Goal: Task Accomplishment & Management: Use online tool/utility

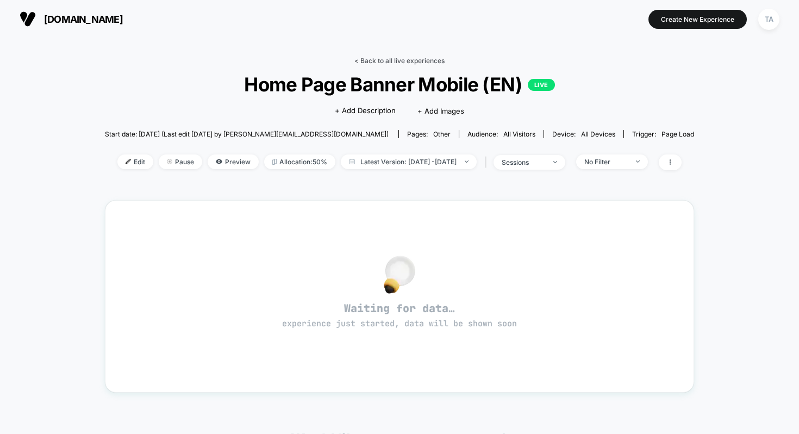
click at [407, 59] on link "< Back to all live experiences" at bounding box center [399, 61] width 90 height 8
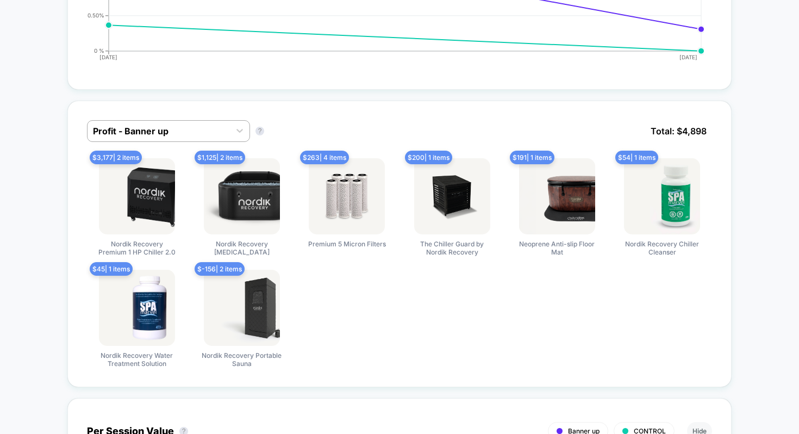
scroll to position [646, 0]
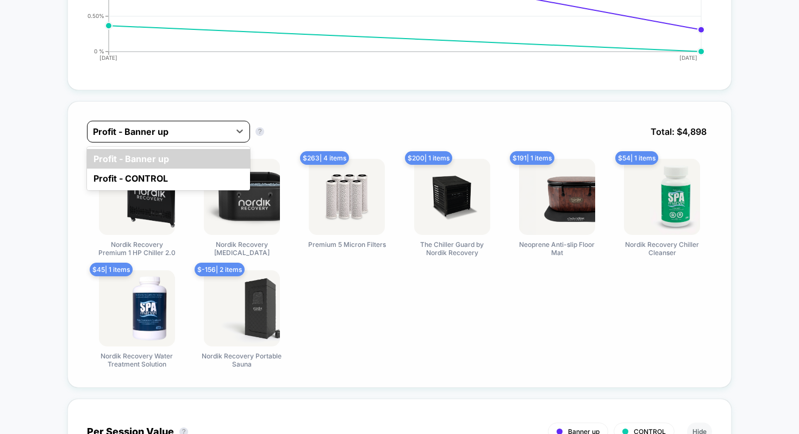
click at [159, 134] on div at bounding box center [159, 131] width 132 height 13
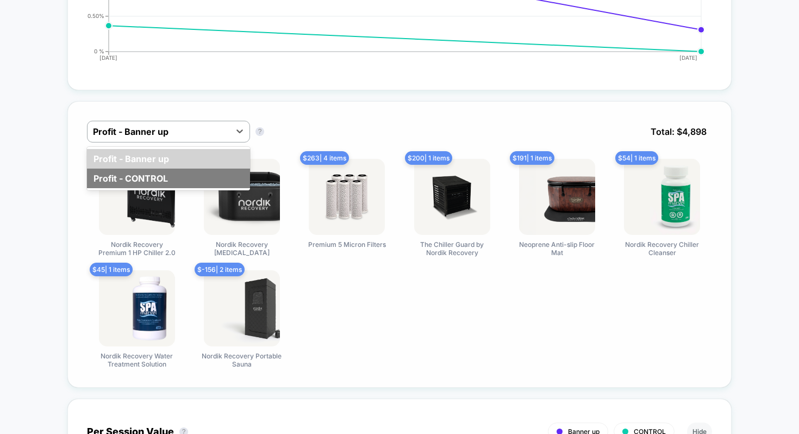
click at [139, 176] on div "Profit - CONTROL" at bounding box center [168, 179] width 163 height 20
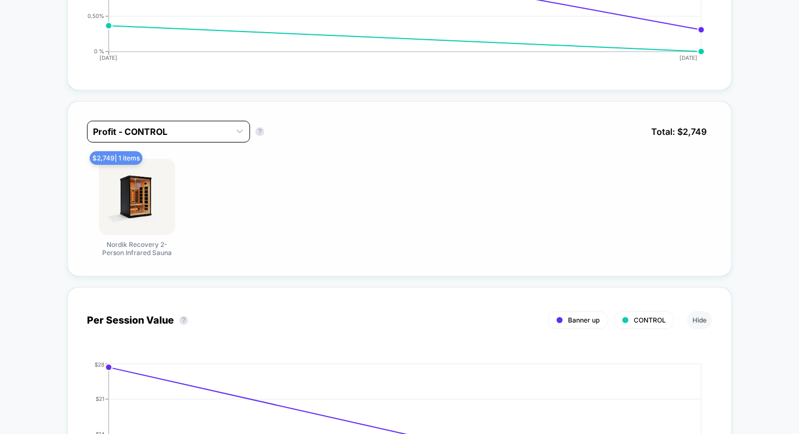
click at [204, 129] on div at bounding box center [159, 131] width 132 height 13
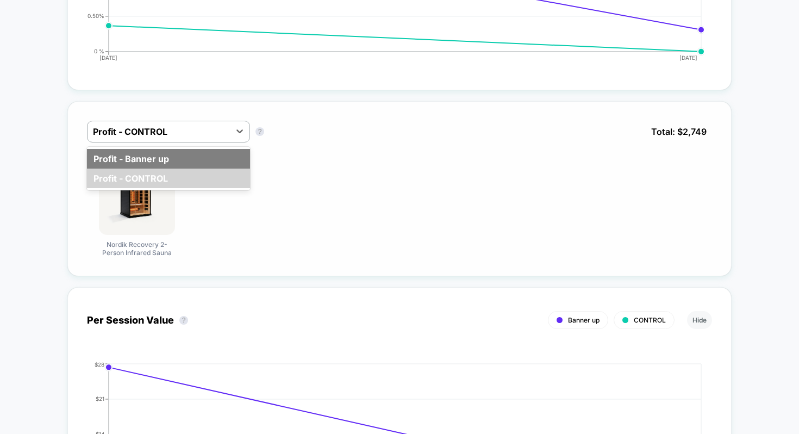
click at [169, 161] on div "Profit - Banner up" at bounding box center [168, 159] width 163 height 20
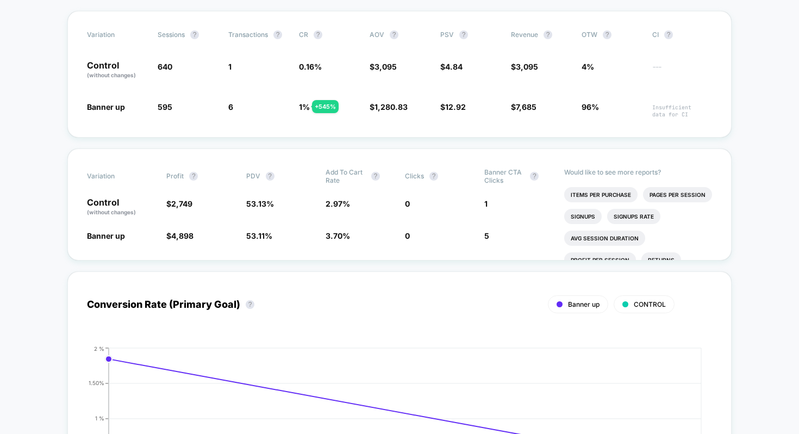
scroll to position [0, 0]
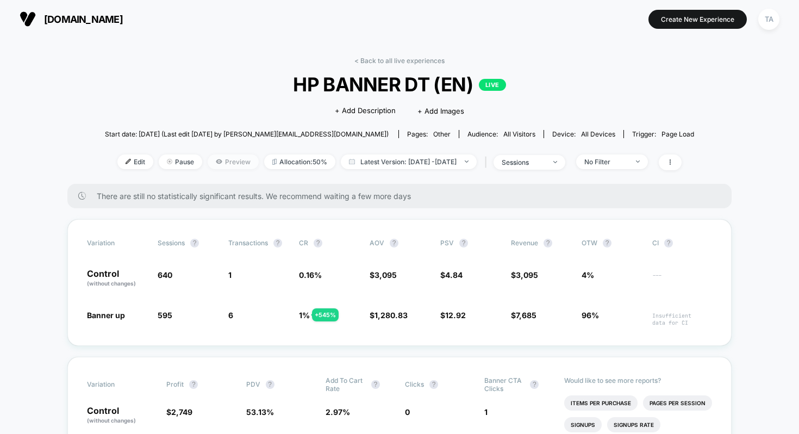
click at [208, 162] on span "Preview" at bounding box center [233, 161] width 51 height 15
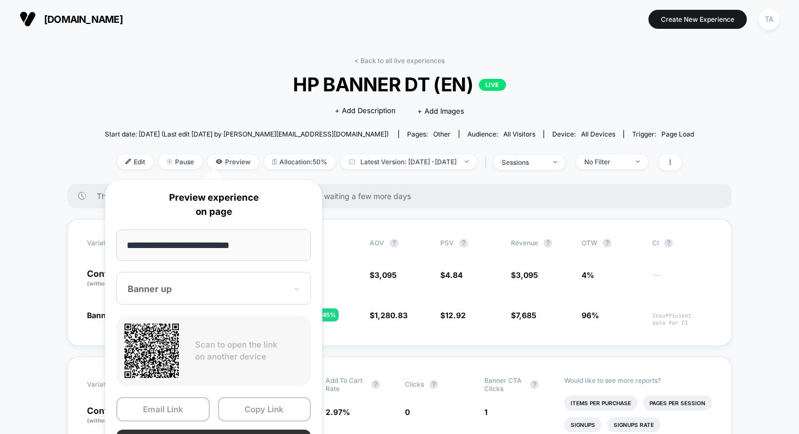
click at [226, 431] on button "Preview" at bounding box center [213, 441] width 195 height 24
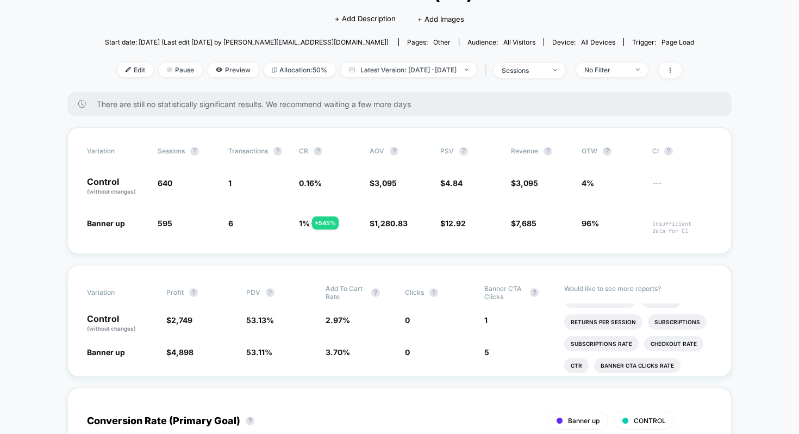
scroll to position [84, 0]
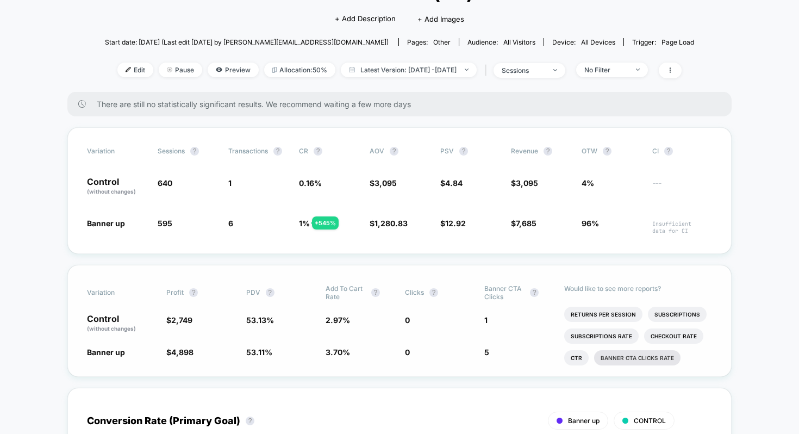
click at [620, 352] on li "Banner CTA clicks rate" at bounding box center [637, 357] width 86 height 15
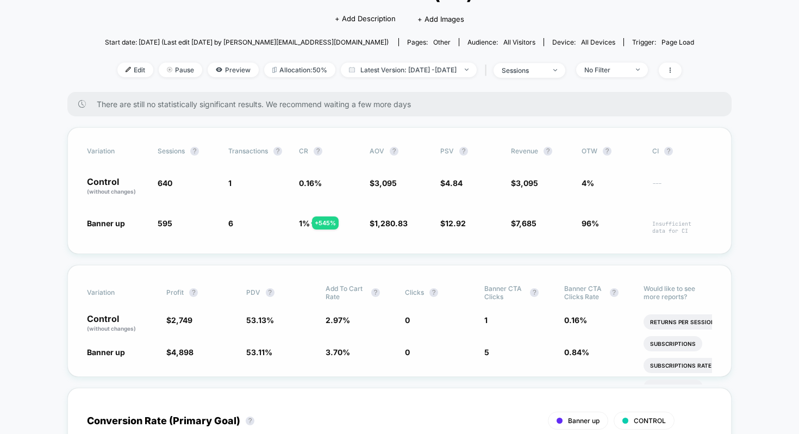
scroll to position [0, 0]
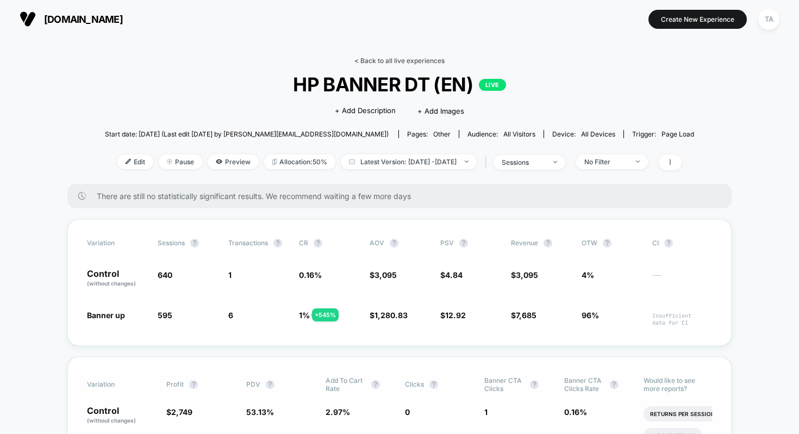
click at [358, 59] on link "< Back to all live experiences" at bounding box center [399, 61] width 90 height 8
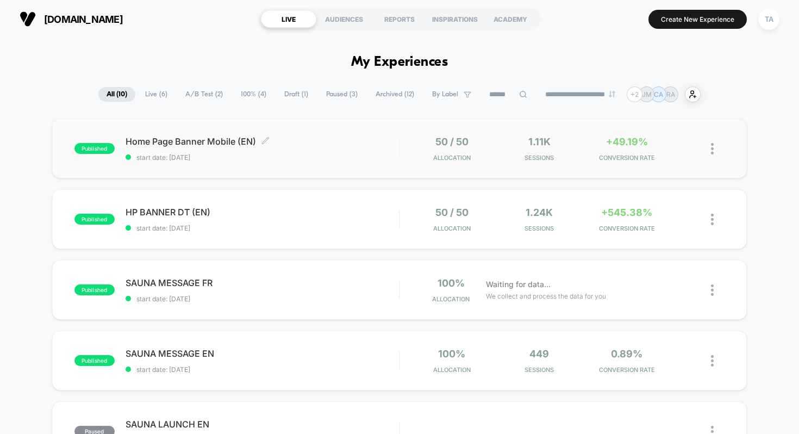
click at [195, 142] on span "Home Page Banner Mobile (EN) Click to edit experience details" at bounding box center [263, 141] width 274 height 11
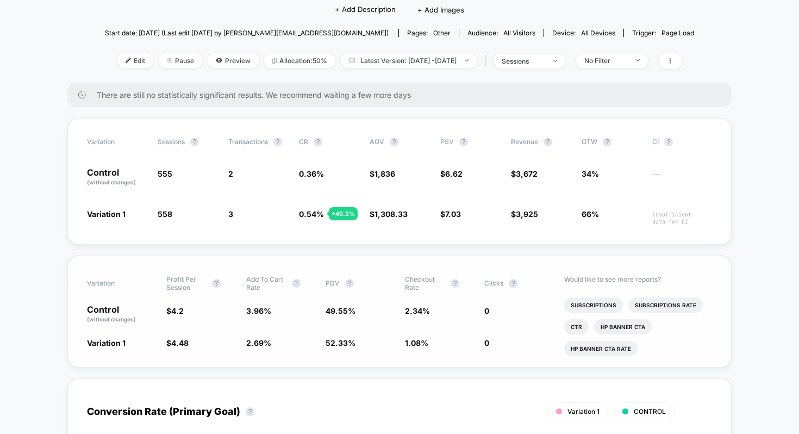
scroll to position [84, 0]
click at [617, 322] on li "HP banner CTA" at bounding box center [623, 326] width 58 height 15
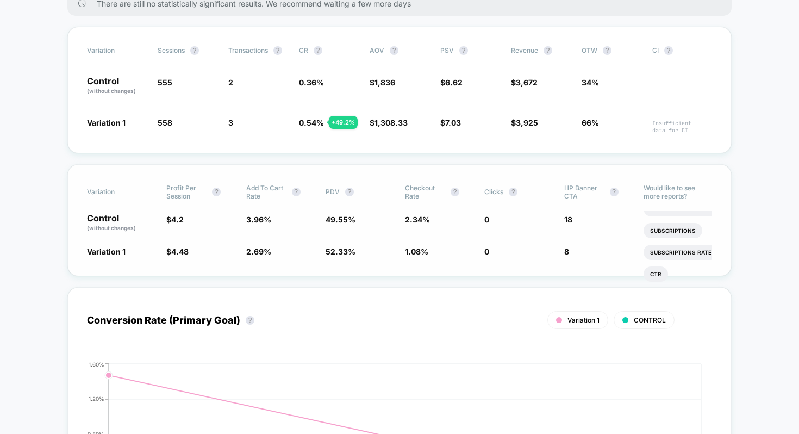
scroll to position [193, 0]
click at [660, 263] on li "HP banner CTA rate" at bounding box center [680, 265] width 73 height 15
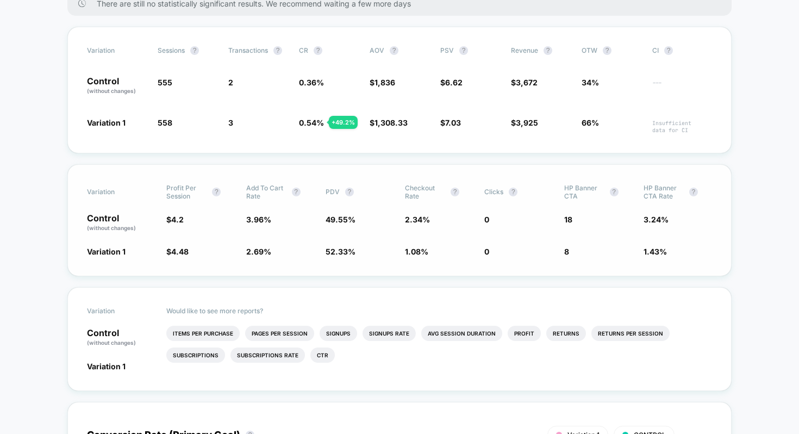
scroll to position [0, 0]
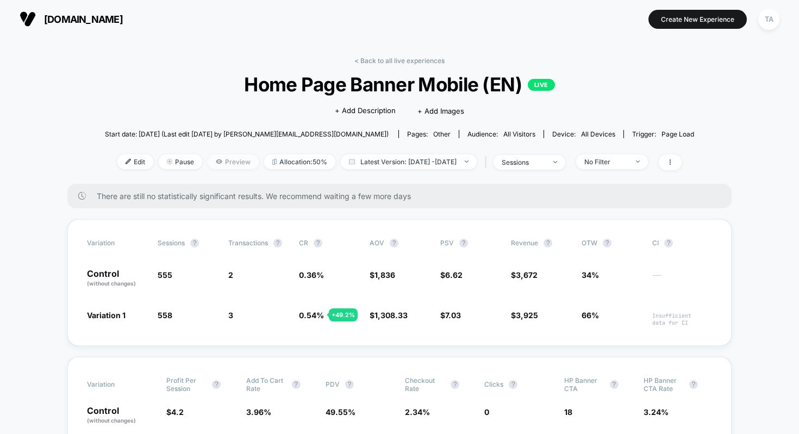
click at [208, 154] on span "Preview" at bounding box center [233, 161] width 51 height 15
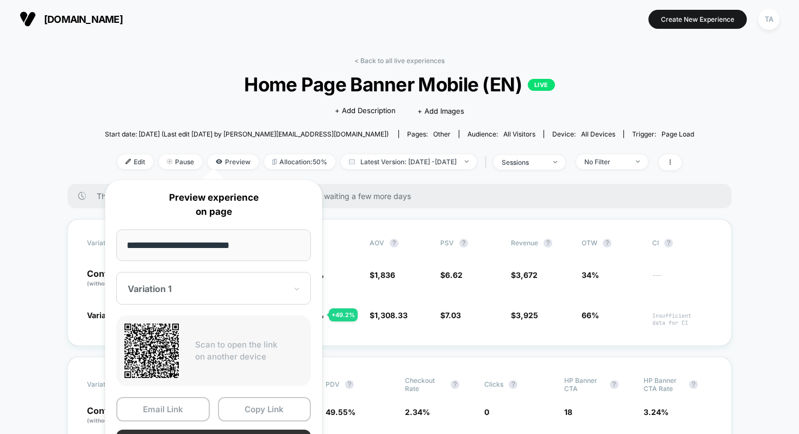
click at [220, 431] on button "Preview" at bounding box center [213, 441] width 195 height 24
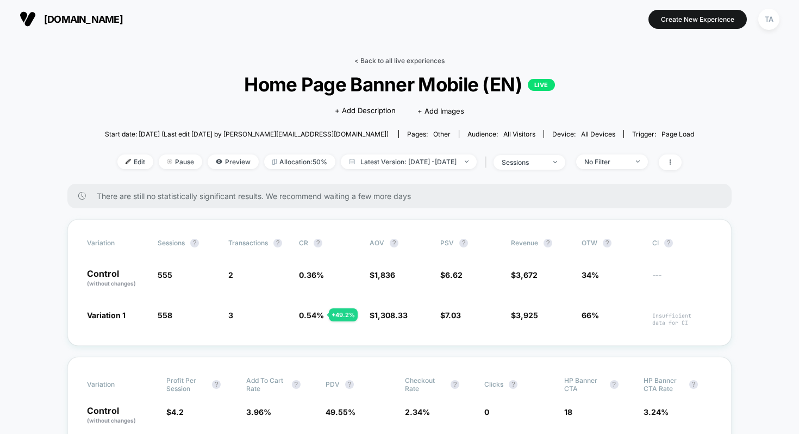
click at [399, 59] on link "< Back to all live experiences" at bounding box center [399, 61] width 90 height 8
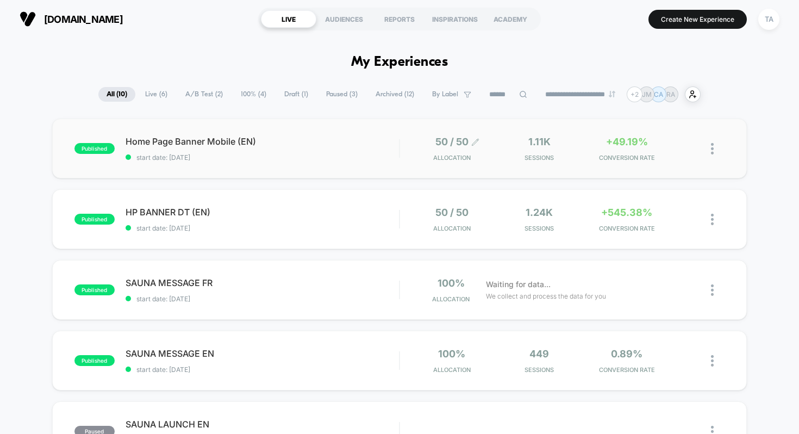
click at [447, 136] on span "50 / 50" at bounding box center [451, 141] width 33 height 11
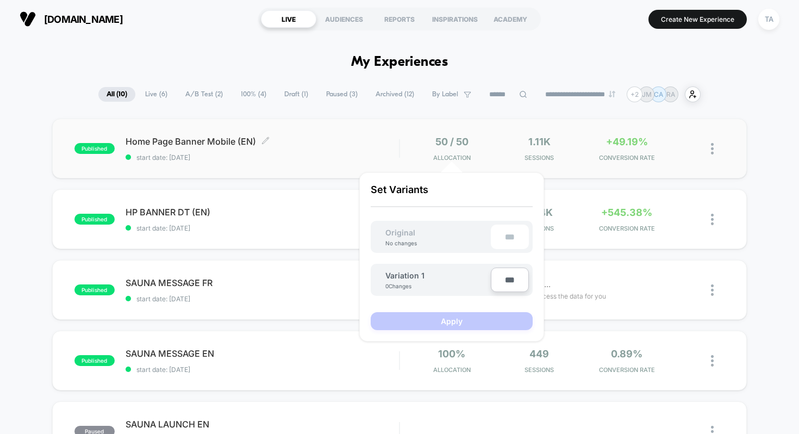
click at [350, 136] on span "Home Page Banner Mobile (EN) Click to edit experience details" at bounding box center [263, 141] width 274 height 11
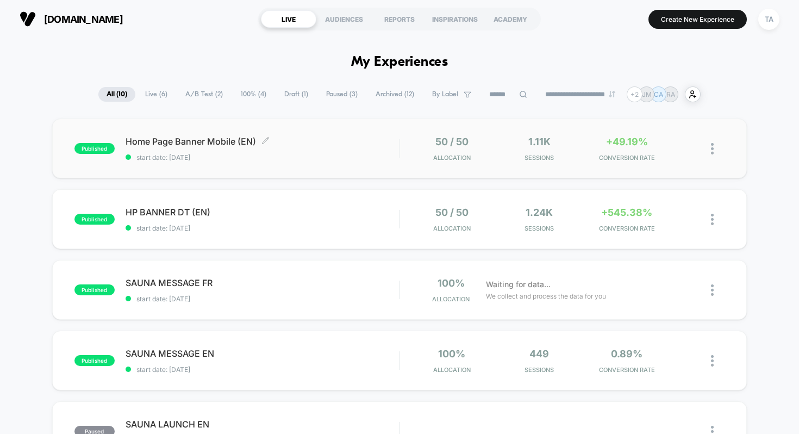
click at [229, 146] on span "Home Page Banner Mobile (EN) Click to edit experience details" at bounding box center [263, 141] width 274 height 11
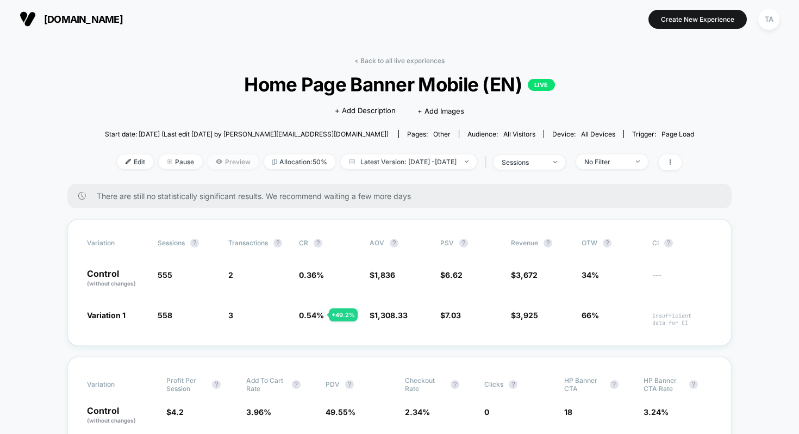
click at [219, 158] on span "Preview" at bounding box center [233, 161] width 51 height 15
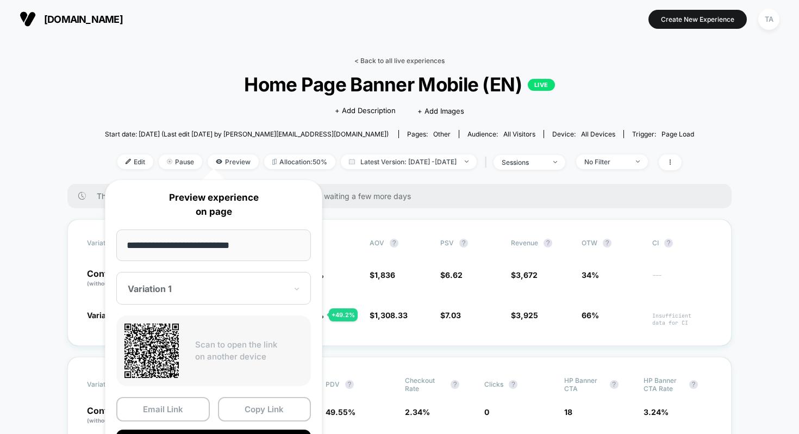
click at [359, 58] on link "< Back to all live experiences" at bounding box center [399, 61] width 90 height 8
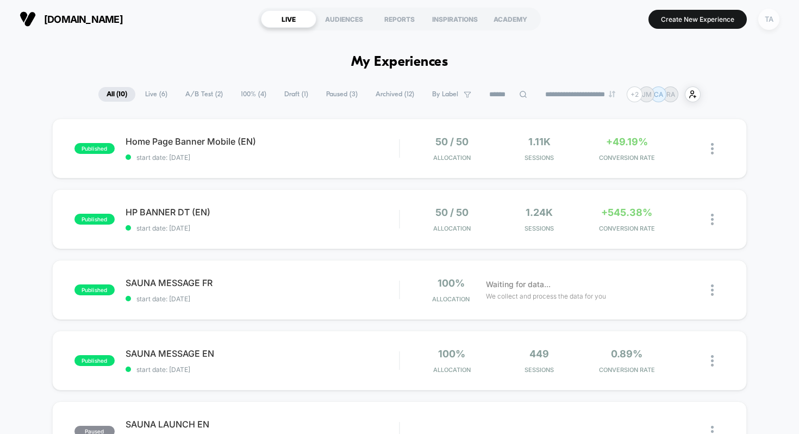
click at [769, 21] on div "TA" at bounding box center [768, 19] width 21 height 21
